Goal: Find specific page/section: Find specific page/section

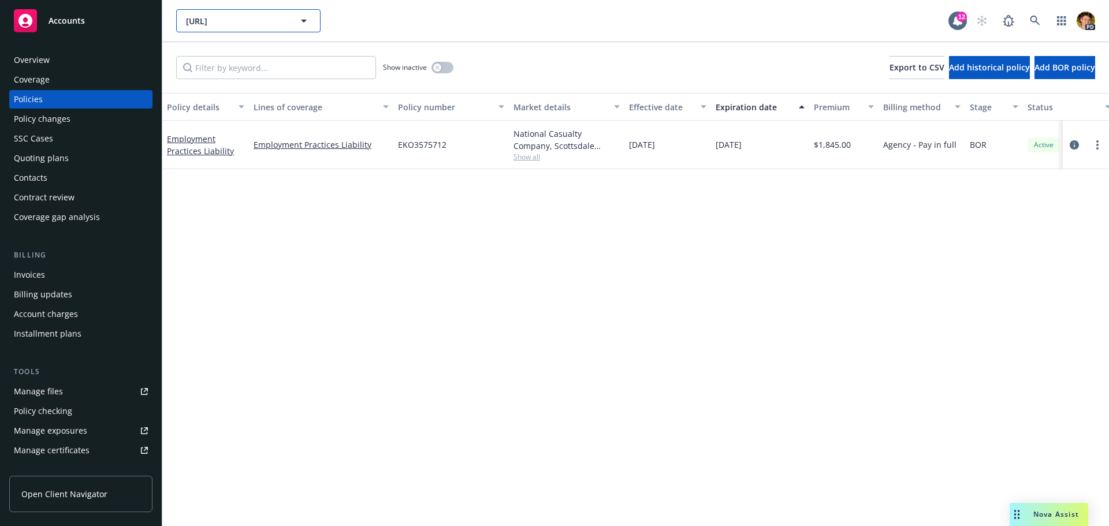
click at [233, 24] on span "[URL]" at bounding box center [236, 21] width 100 height 12
type input "arde"
click at [1037, 21] on icon at bounding box center [1035, 21] width 10 height 10
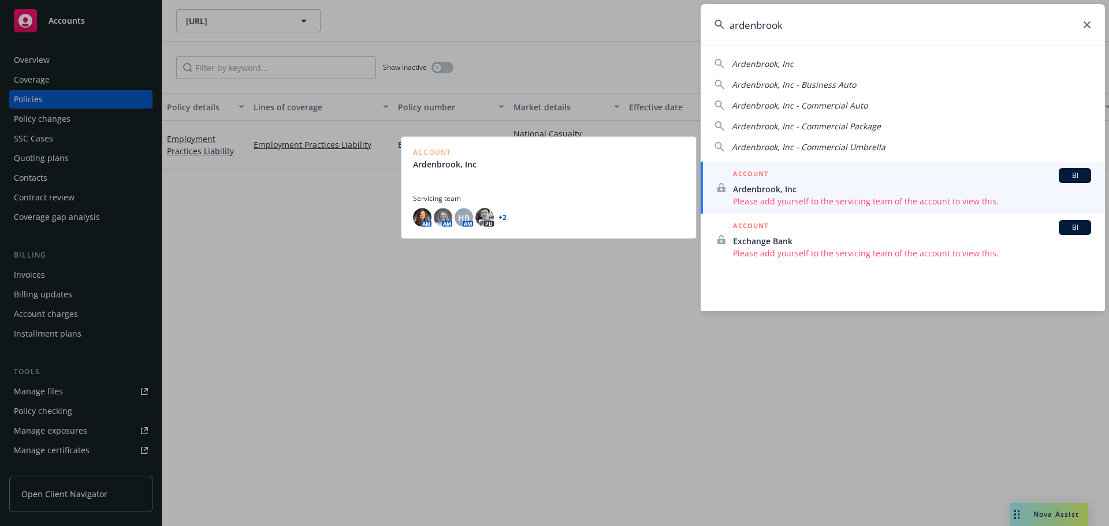
type input "ardenbrook"
click at [845, 188] on span "Ardenbrook, Inc" at bounding box center [912, 189] width 358 height 12
